Goal: Use online tool/utility

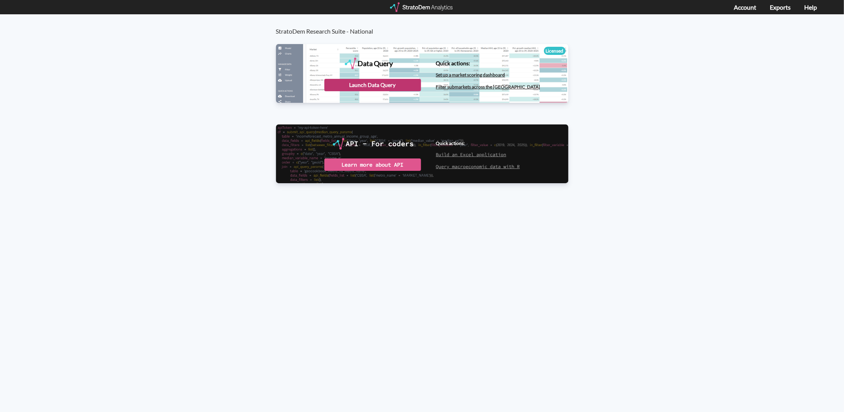
click at [377, 82] on div "Launch Data Query" at bounding box center [372, 85] width 97 height 12
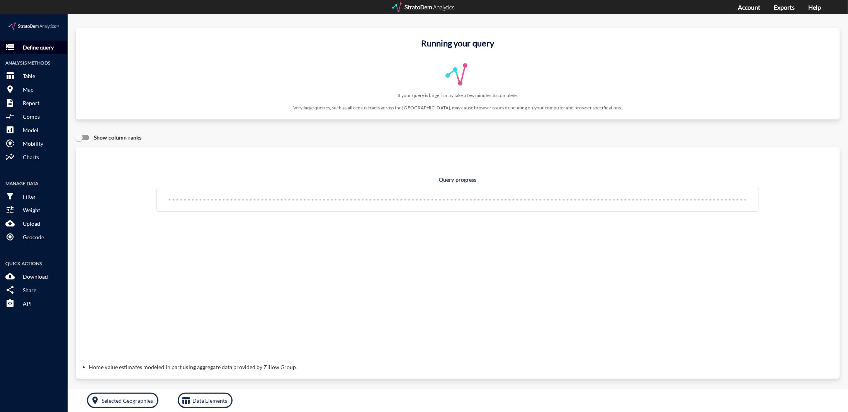
click p "Define query"
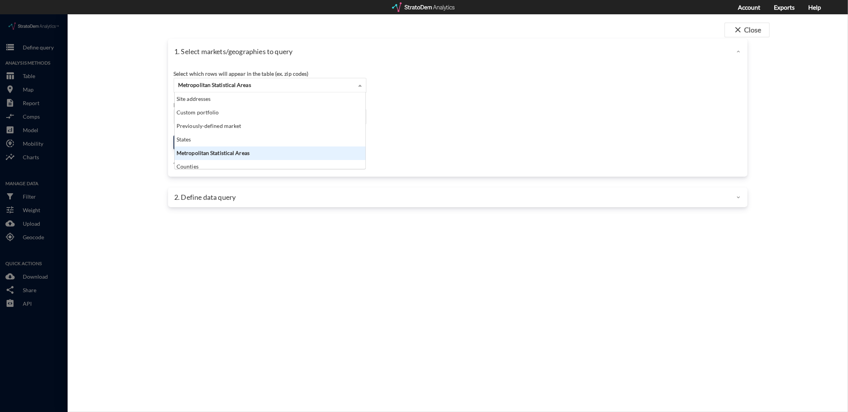
click div "Metropolitan Statistical Areas"
